Goal: Task Accomplishment & Management: Complete application form

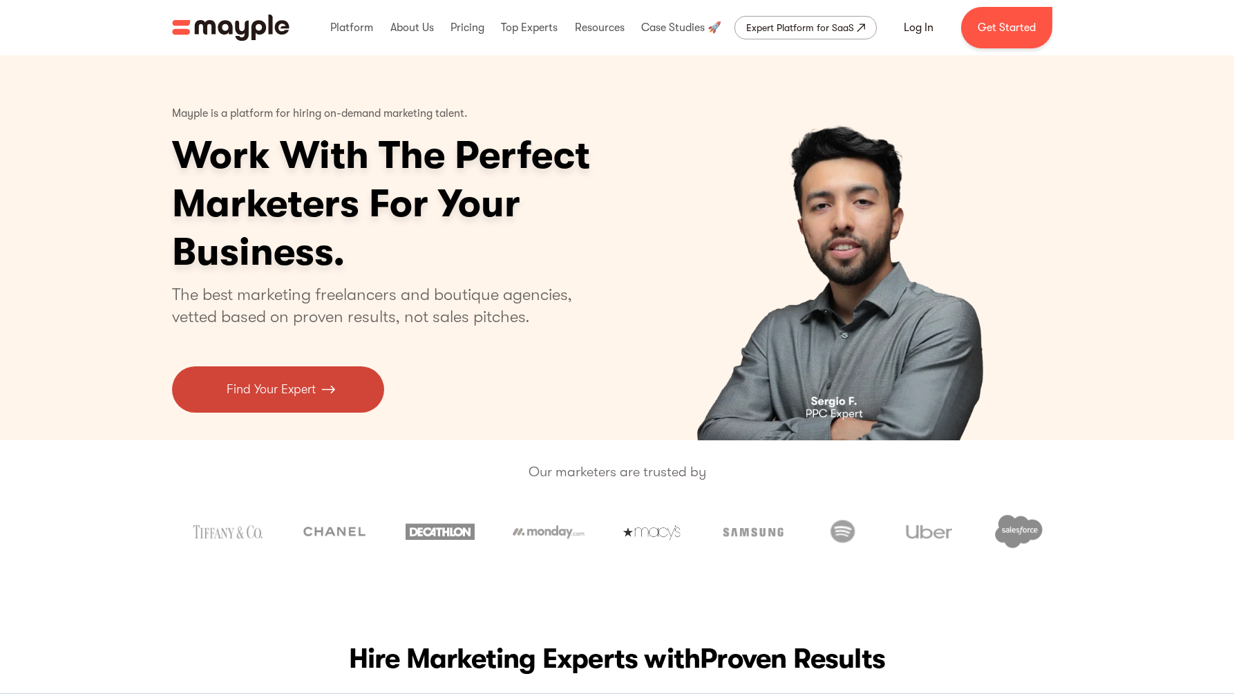
click at [262, 390] on p "Find Your Expert" at bounding box center [271, 389] width 89 height 19
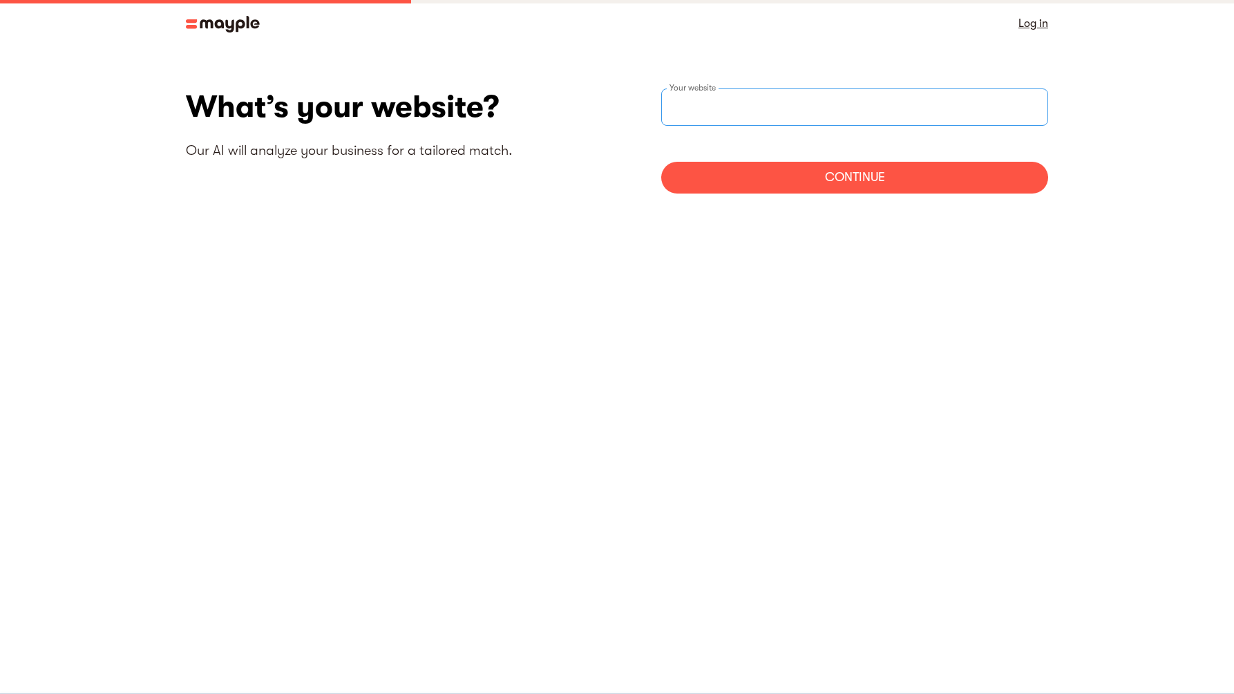
click at [703, 97] on div "Your website" at bounding box center [854, 106] width 387 height 37
type input "https://zoevacosmetics.com"
click at [849, 192] on div "Continue" at bounding box center [854, 178] width 387 height 32
